Goal: Task Accomplishment & Management: Manage account settings

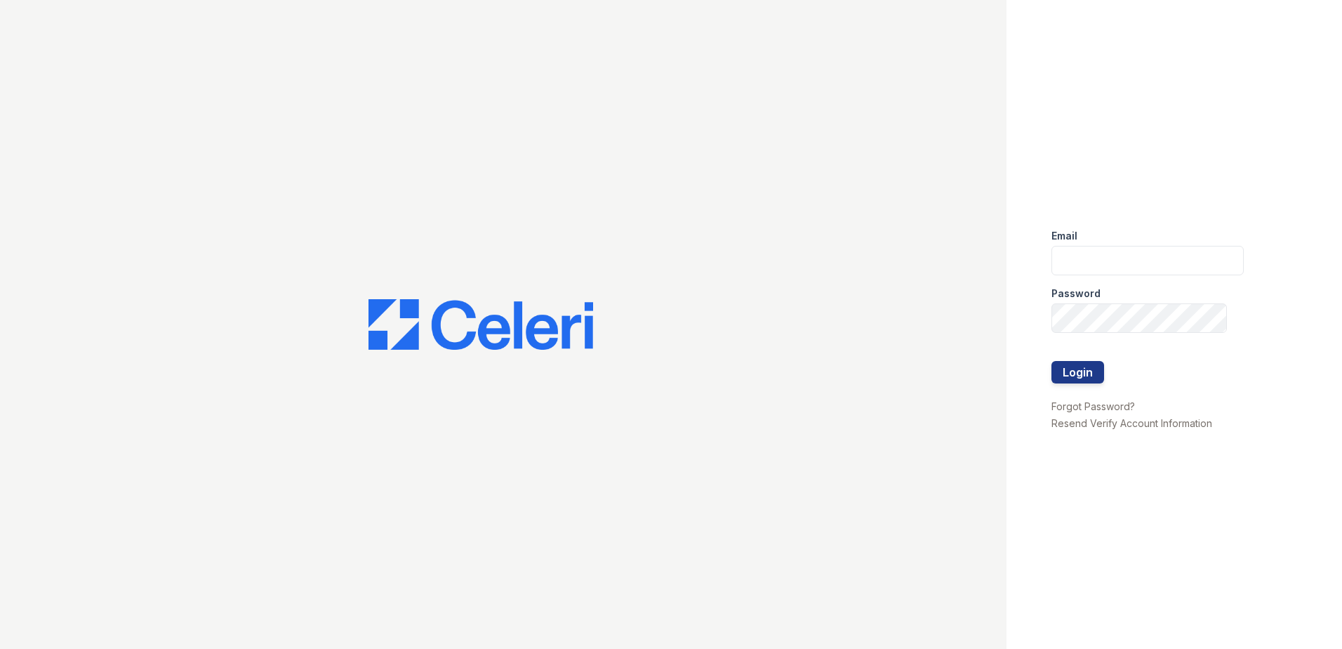
drag, startPoint x: 18, startPoint y: 2, endPoint x: 731, endPoint y: 37, distance: 713.3
click at [731, 37] on div at bounding box center [503, 324] width 1007 height 649
click at [1064, 257] on input "email" at bounding box center [1147, 260] width 192 height 29
type input "[EMAIL_ADDRESS][DOMAIN_NAME]"
click at [1120, 404] on link "Forgot Password?" at bounding box center [1093, 406] width 84 height 12
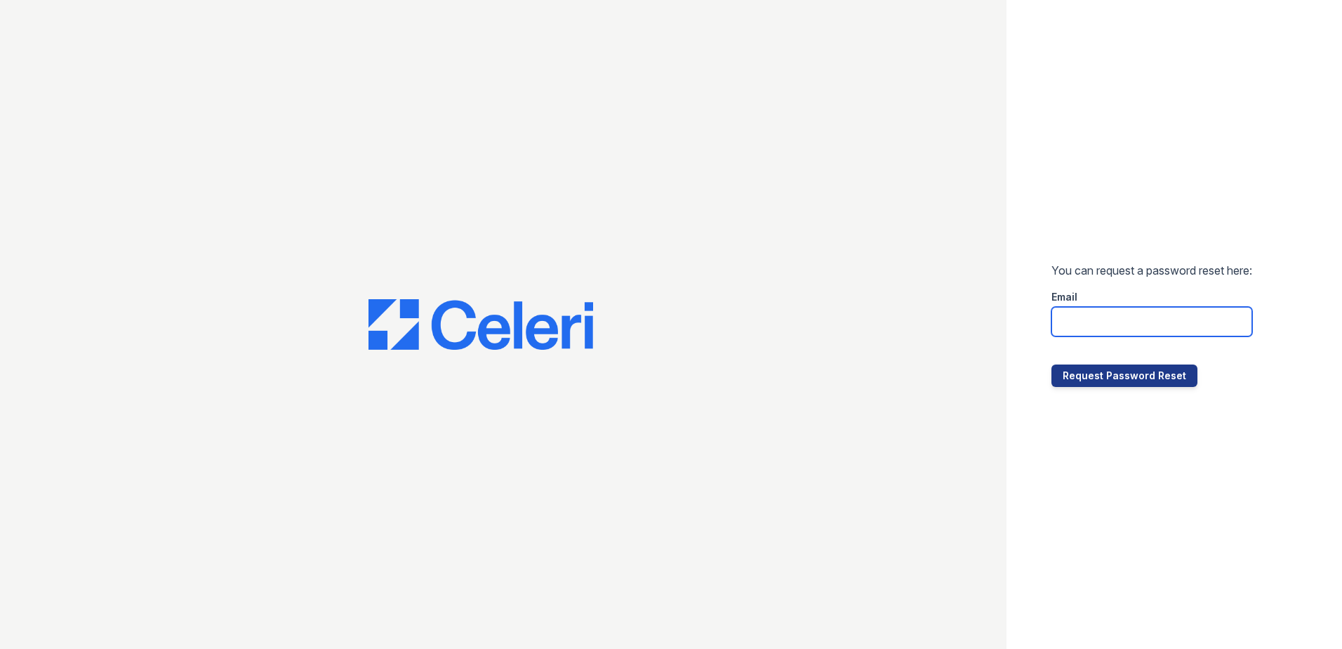
click at [1101, 318] on input "email" at bounding box center [1151, 321] width 201 height 29
type input "[EMAIL_ADDRESS][DOMAIN_NAME]"
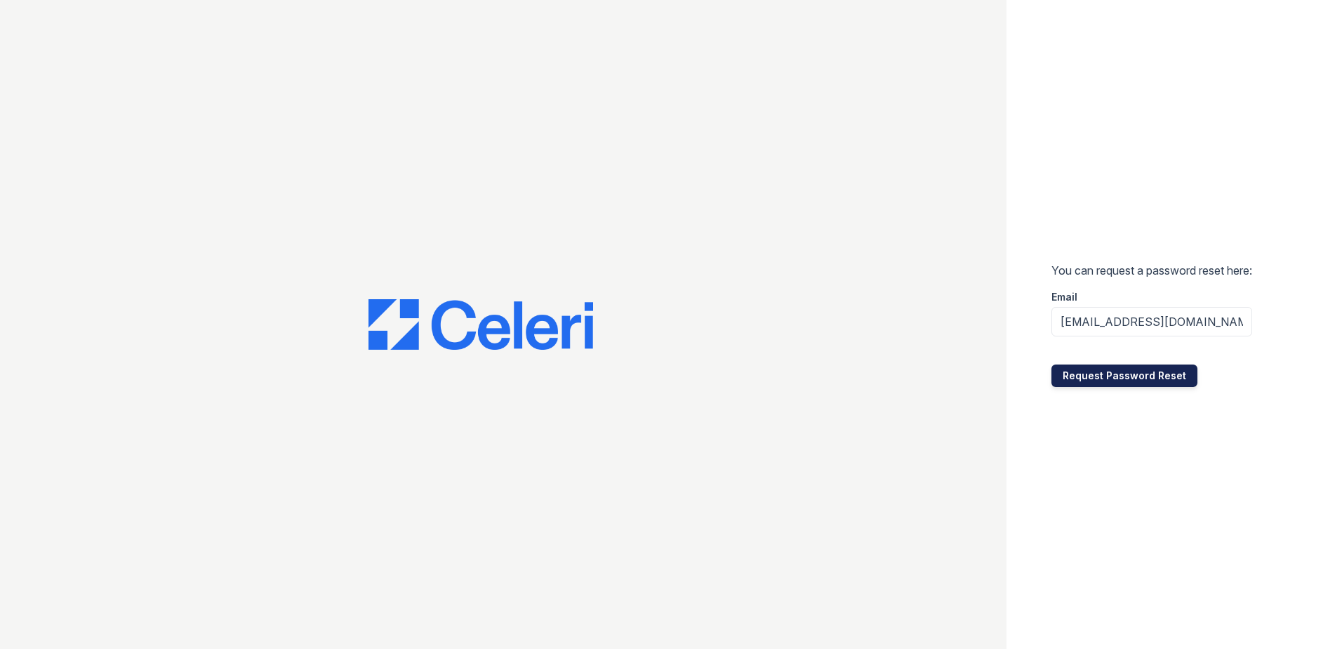
click at [1120, 377] on button "Request Password Reset" at bounding box center [1124, 375] width 146 height 22
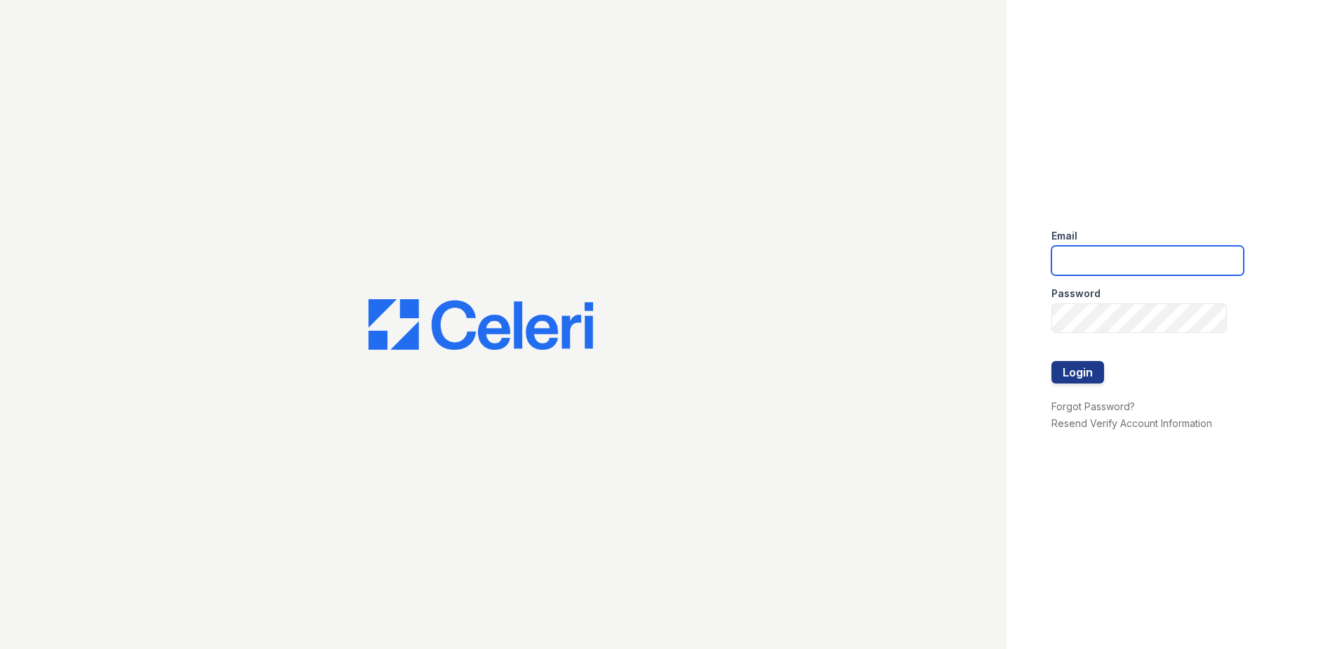
click at [1123, 272] on input "email" at bounding box center [1147, 260] width 192 height 29
type input "arri"
click at [1089, 402] on link "Forgot Password?" at bounding box center [1093, 406] width 84 height 12
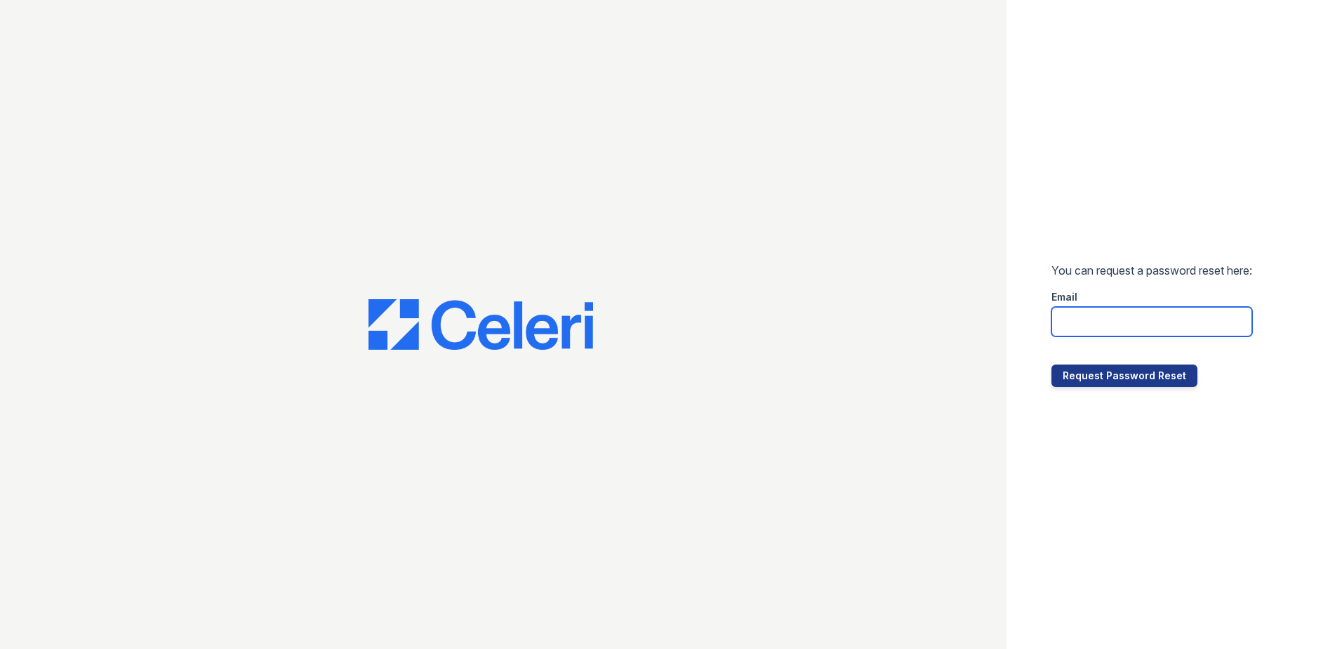
click at [1110, 326] on input "email" at bounding box center [1151, 321] width 201 height 29
type input "arri"
click at [1161, 329] on input "arri" at bounding box center [1151, 321] width 201 height 29
type input "arrivemalden@trinity-pm.com"
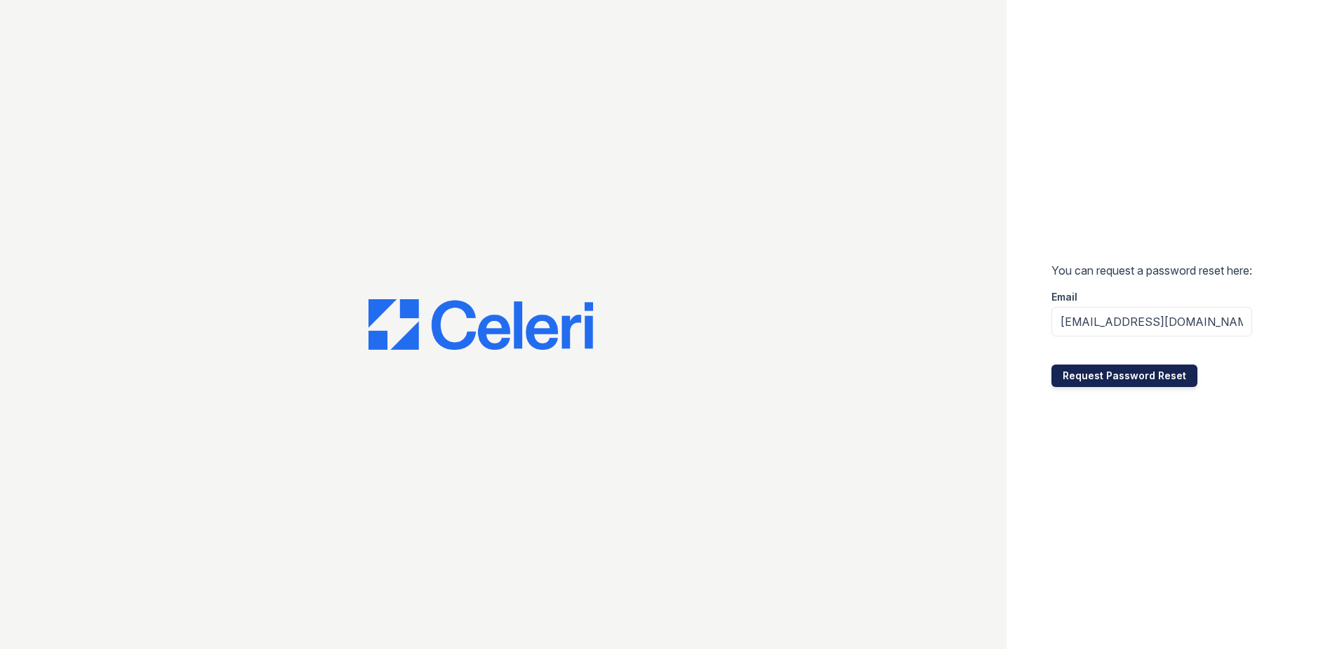
click at [1152, 379] on button "Request Password Reset" at bounding box center [1124, 375] width 146 height 22
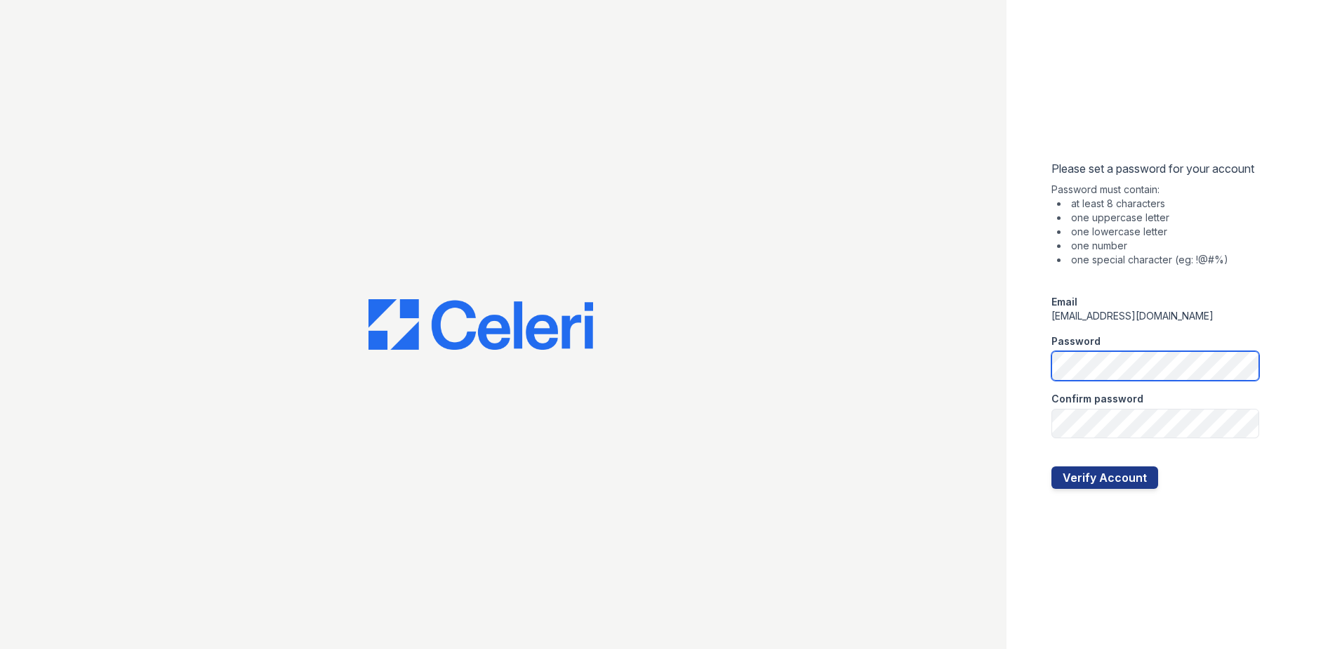
click at [993, 366] on div "Please set a password for your account Password must contain: at least 8 charac…" at bounding box center [671, 324] width 1342 height 649
click at [1009, 376] on div "Please set a password for your account Password must contain: at least 8 charac…" at bounding box center [1175, 324] width 336 height 649
click at [1025, 364] on div "Please set a password for your account Password must contain: at least 8 charac…" at bounding box center [1175, 324] width 336 height 649
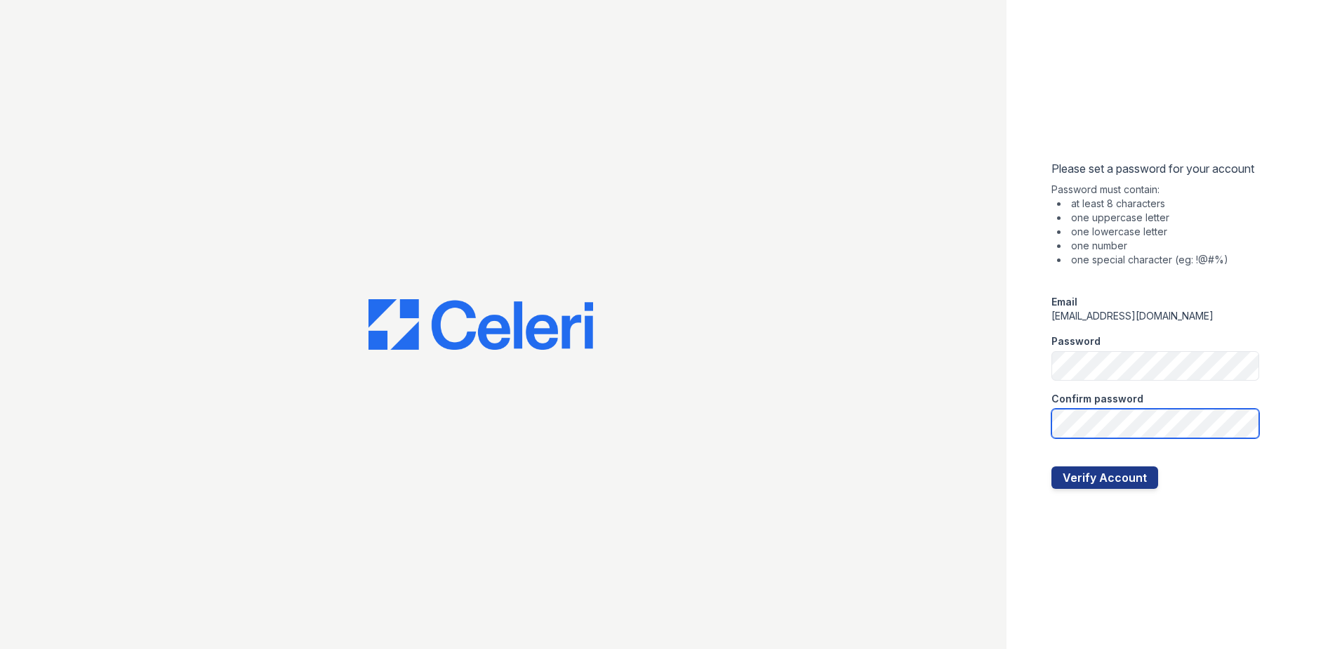
click at [1022, 425] on div "Please set a password for your account Password must contain: at least 8 charac…" at bounding box center [1175, 324] width 336 height 649
click at [1148, 471] on button "Verify Account" at bounding box center [1104, 477] width 107 height 22
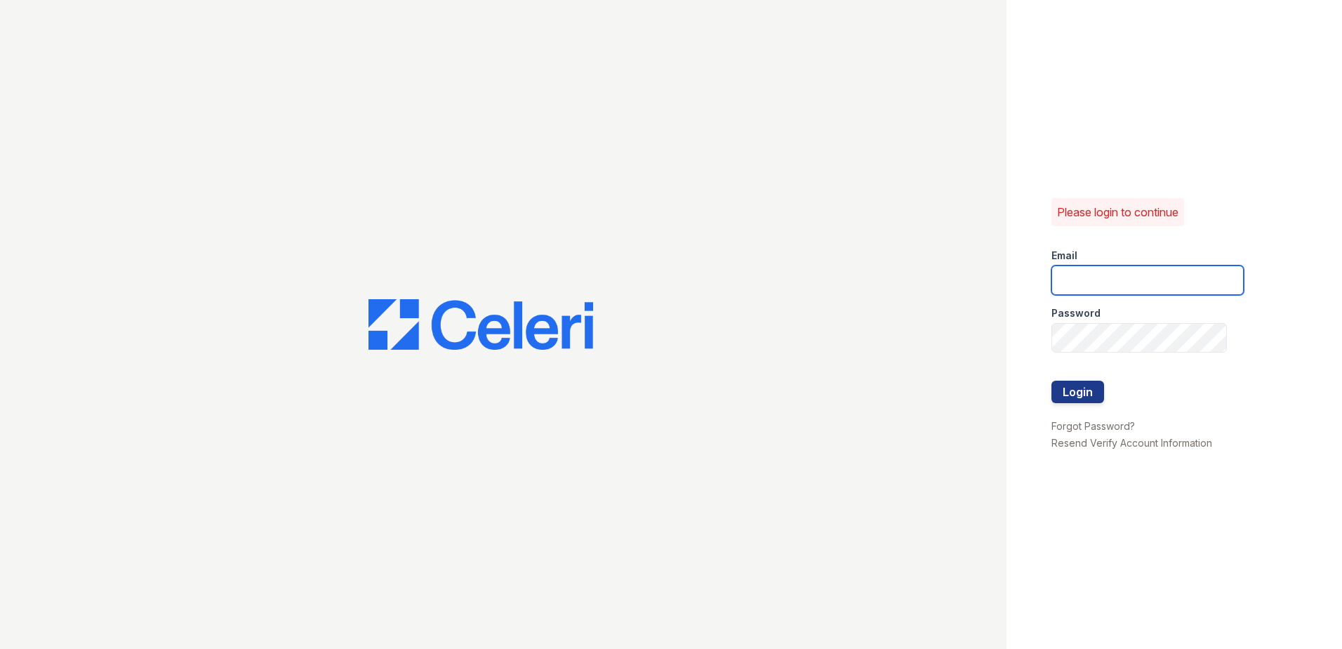
click at [1102, 282] on input "email" at bounding box center [1147, 279] width 192 height 29
type input "[EMAIL_ADDRESS][DOMAIN_NAME]"
click at [1081, 390] on button "Login" at bounding box center [1077, 391] width 53 height 22
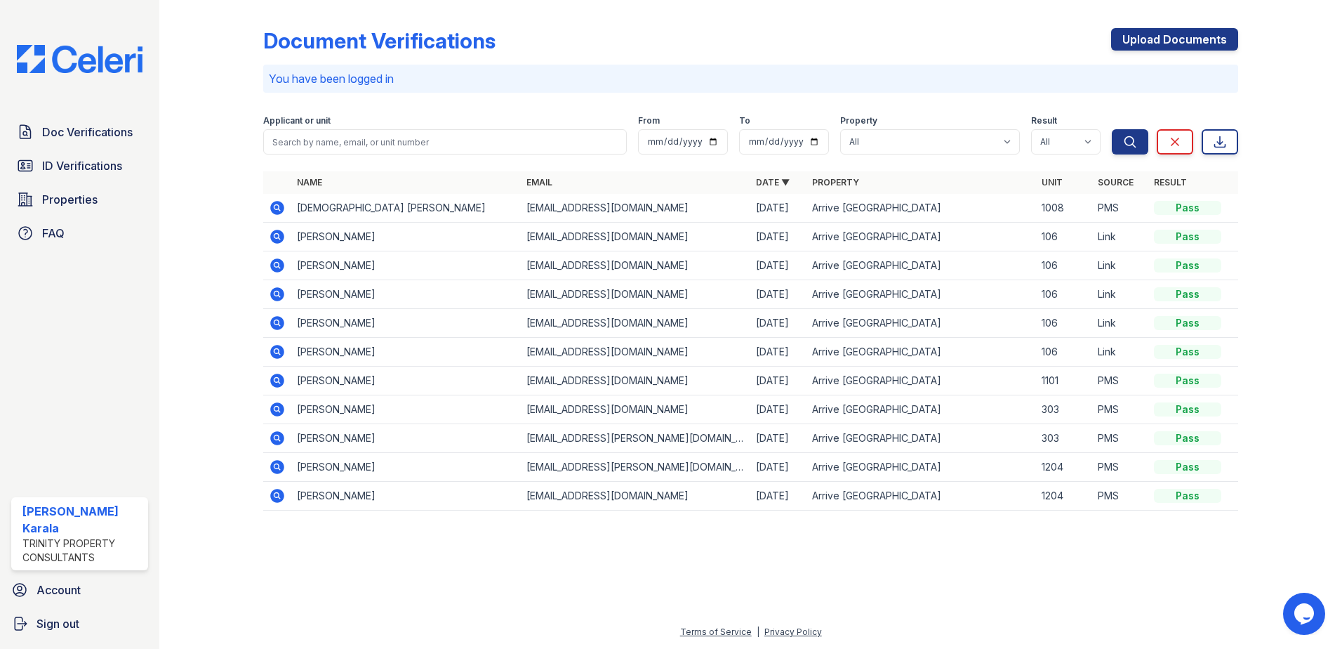
click at [117, 65] on img at bounding box center [80, 59] width 148 height 28
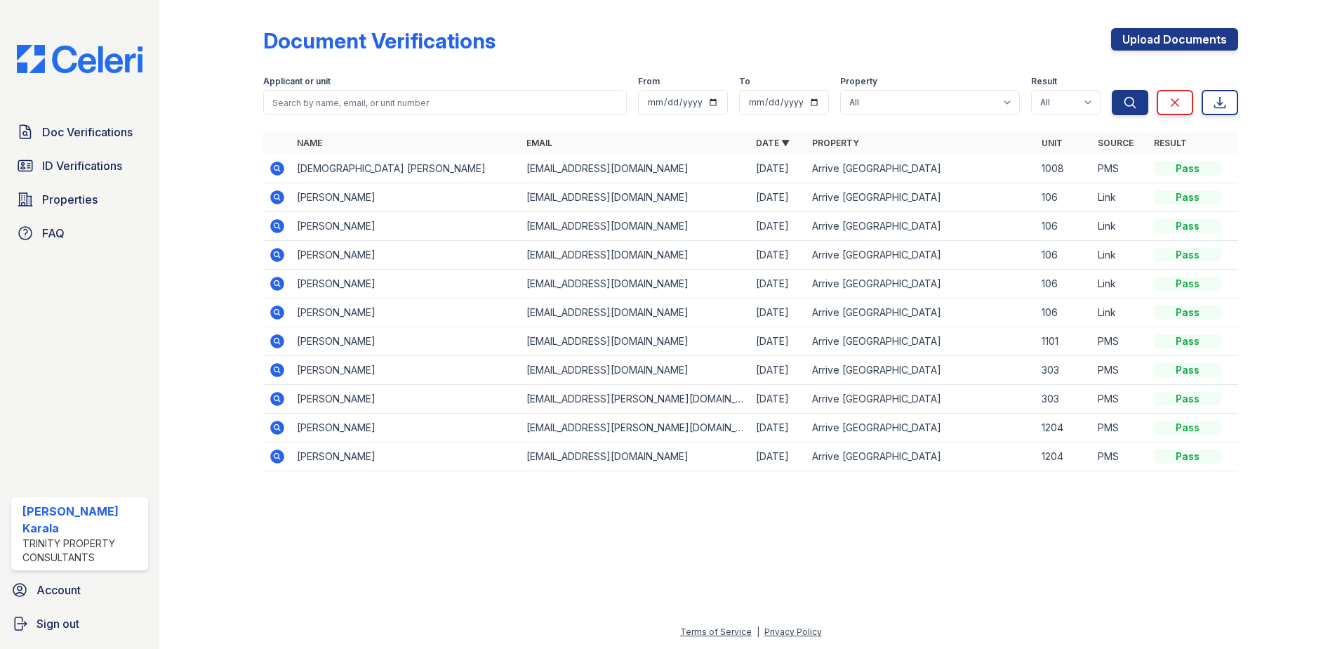
click at [59, 76] on div "Doc Verifications ID Verifications Properties FAQ Mechelle Karala Trinity Prope…" at bounding box center [79, 324] width 159 height 649
